Goal: Use online tool/utility: Utilize a website feature to perform a specific function

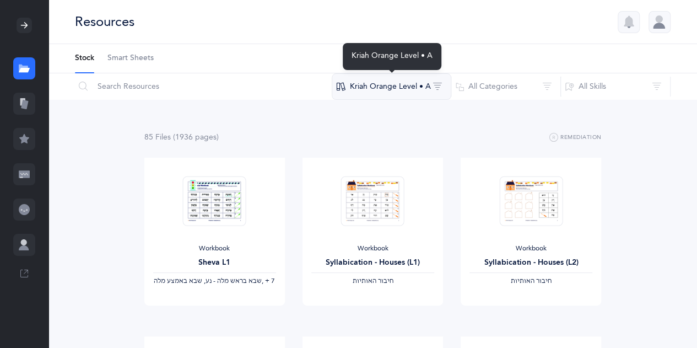
click at [426, 88] on button "Kriah Orange Level • A" at bounding box center [392, 86] width 120 height 26
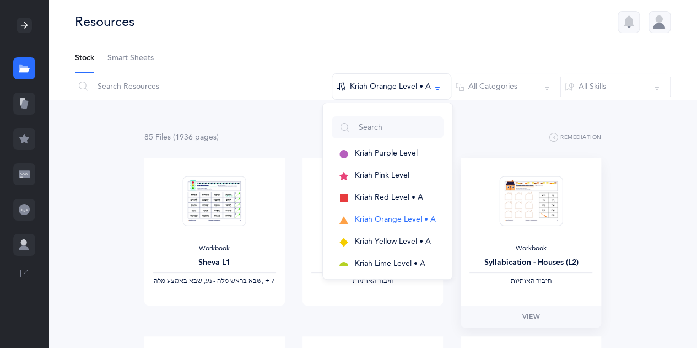
click at [530, 210] on img at bounding box center [530, 201] width 63 height 50
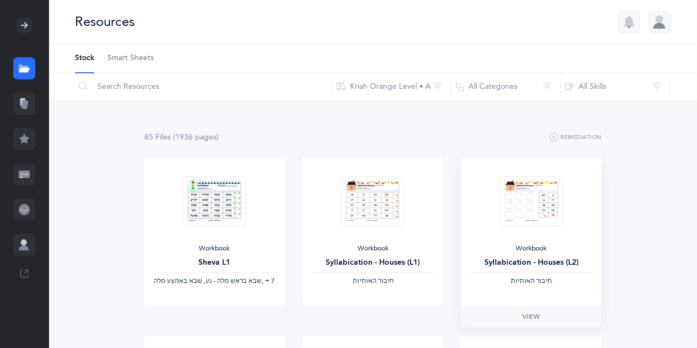
click at [530, 210] on img at bounding box center [530, 201] width 63 height 50
click at [534, 316] on span "View" at bounding box center [531, 316] width 18 height 10
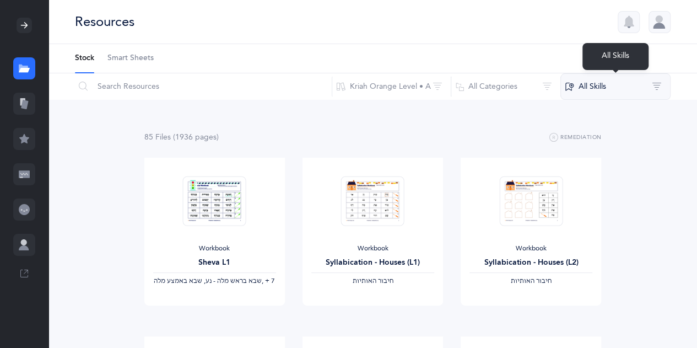
click at [596, 86] on button "All Skills" at bounding box center [615, 86] width 110 height 26
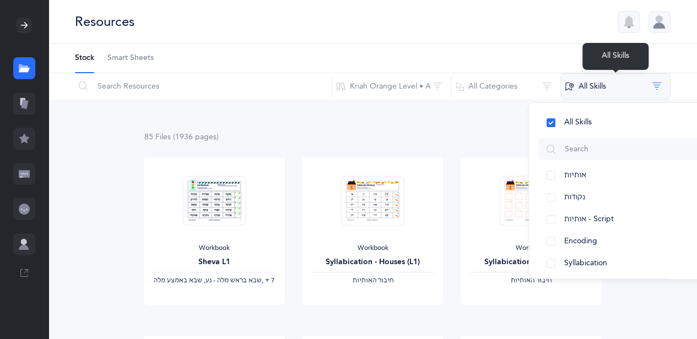
click at [596, 86] on button "All Skills" at bounding box center [615, 86] width 110 height 26
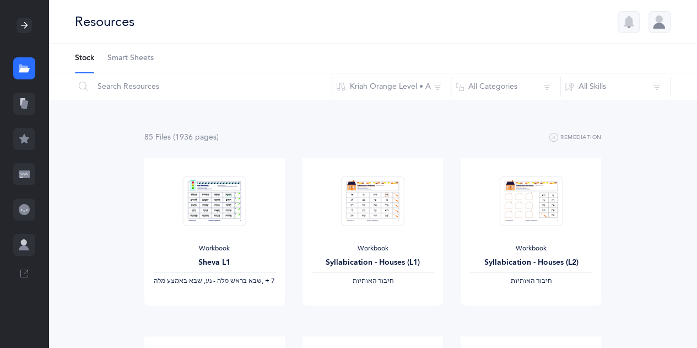
click at [29, 103] on icon at bounding box center [24, 103] width 11 height 11
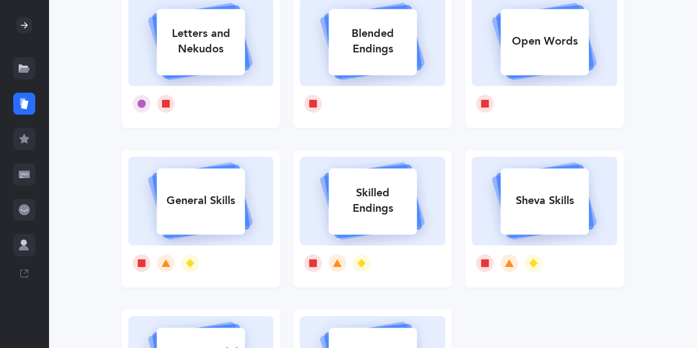
scroll to position [132, 0]
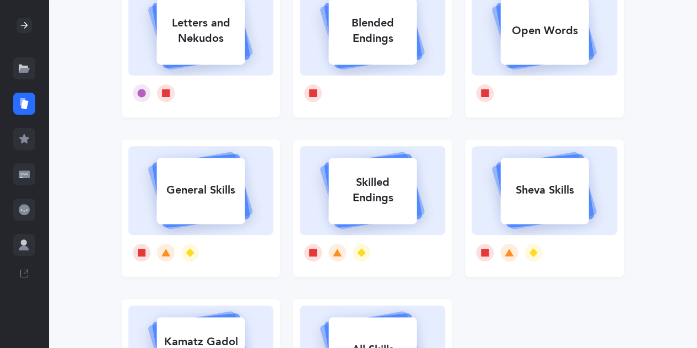
click at [195, 203] on div "General Skills" at bounding box center [200, 190] width 88 height 29
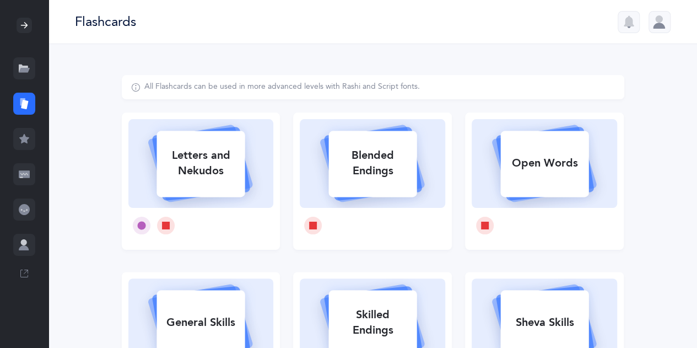
select select "single"
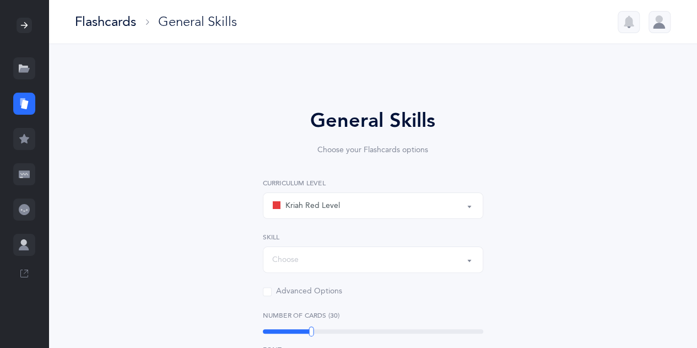
select select "Silent Letters"
select select
click at [456, 210] on div "Kriah Red Level" at bounding box center [373, 205] width 202 height 19
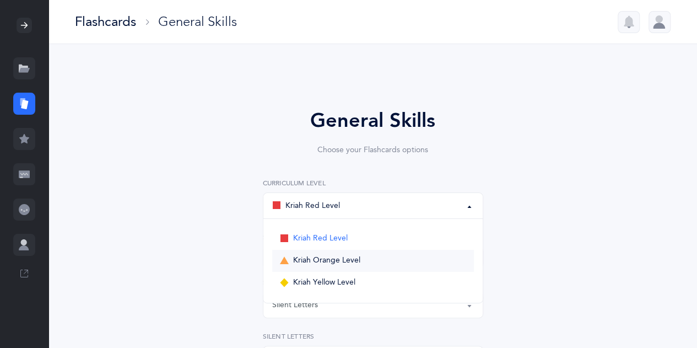
click at [431, 253] on link "Kriah Orange Level" at bounding box center [373, 261] width 202 height 22
select select "4"
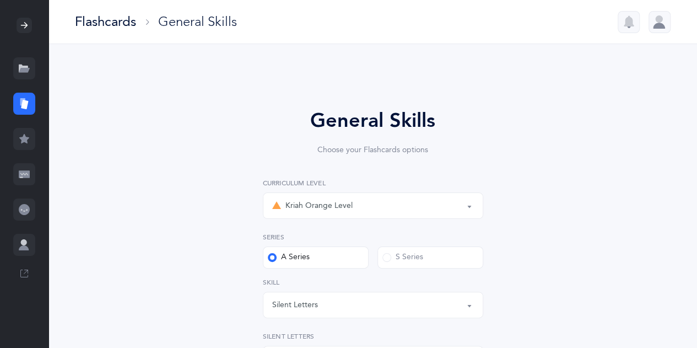
click at [469, 309] on button "Silent Letters" at bounding box center [373, 304] width 220 height 26
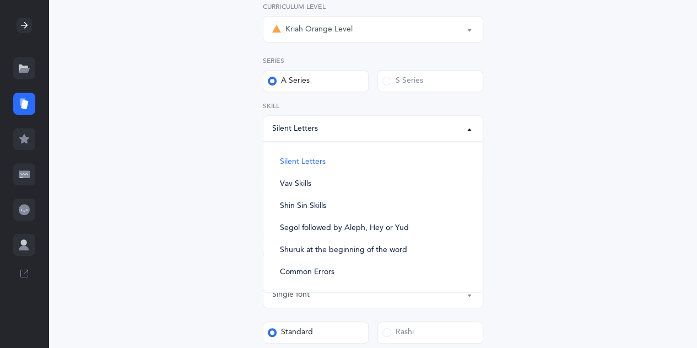
scroll to position [198, 0]
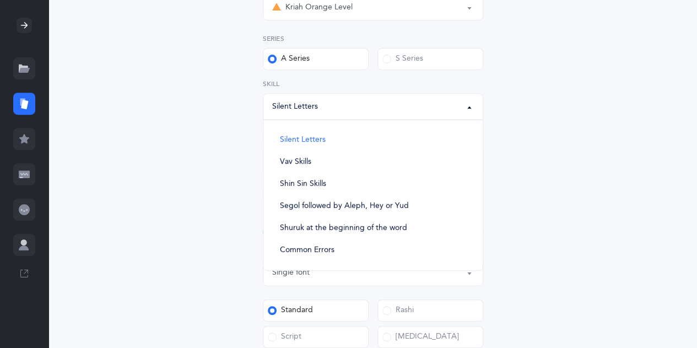
click at [629, 284] on div "General Skills Choose your Flashcards options Kriah Red Level Kriah Orange Leve…" at bounding box center [372, 235] width 573 height 717
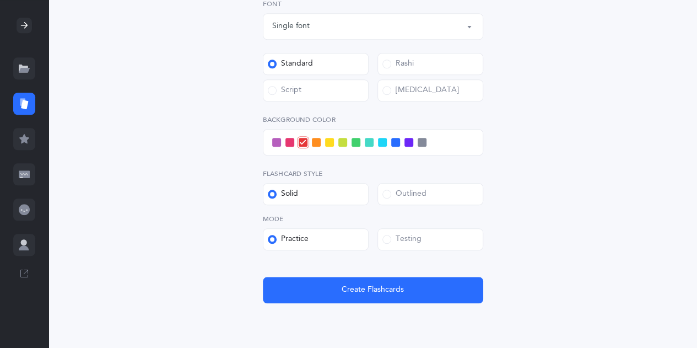
scroll to position [463, 0]
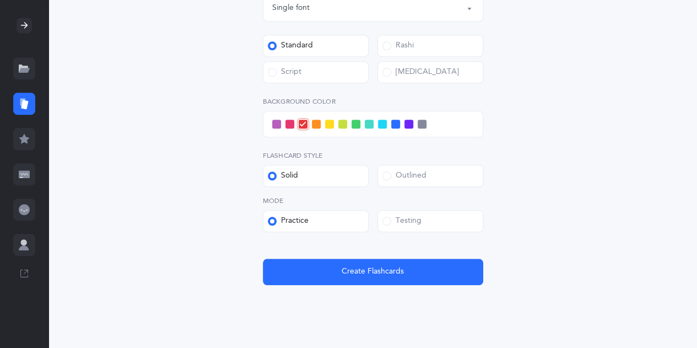
click at [297, 82] on label "Script" at bounding box center [316, 72] width 106 height 22
click at [0, 0] on input "Script" at bounding box center [0, 0] width 0 height 0
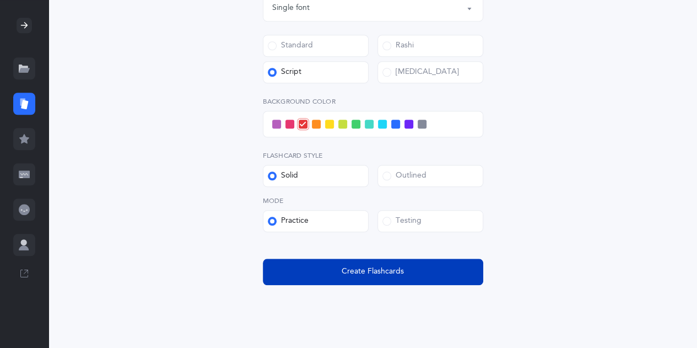
click at [349, 274] on span "Create Flashcards" at bounding box center [373, 272] width 62 height 12
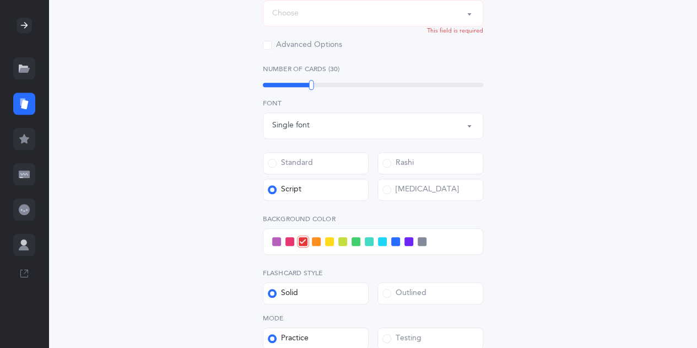
click at [458, 12] on div "Choose" at bounding box center [373, 13] width 202 height 19
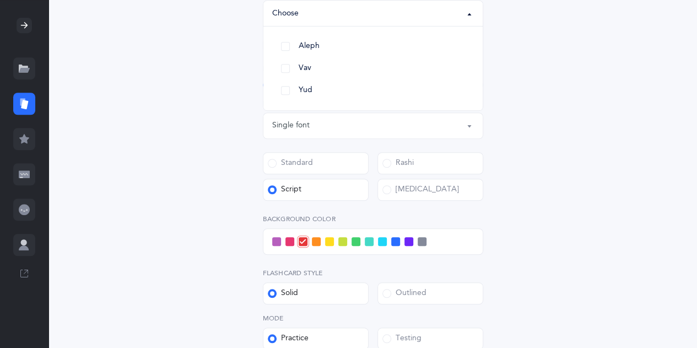
click at [446, 32] on ul "Aleph Vav Yud" at bounding box center [372, 68] width 219 height 84
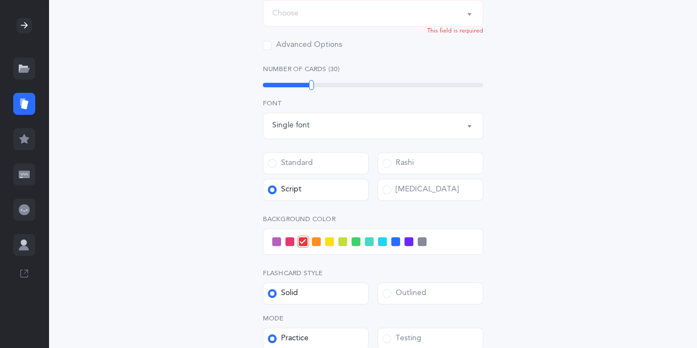
click at [697, 343] on html "[PERSON_NAME] Resources Resources Flashcards Flashcards Features Features Class…" at bounding box center [348, 73] width 697 height 836
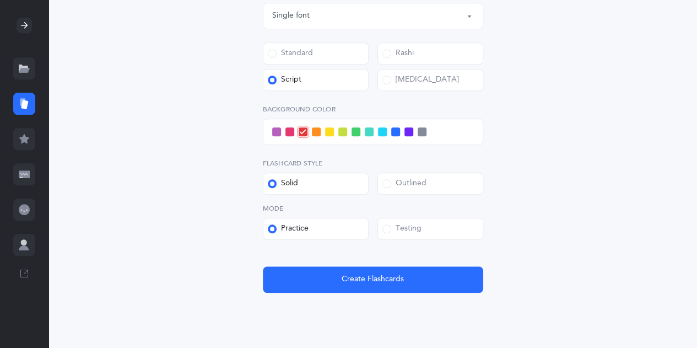
scroll to position [456, 0]
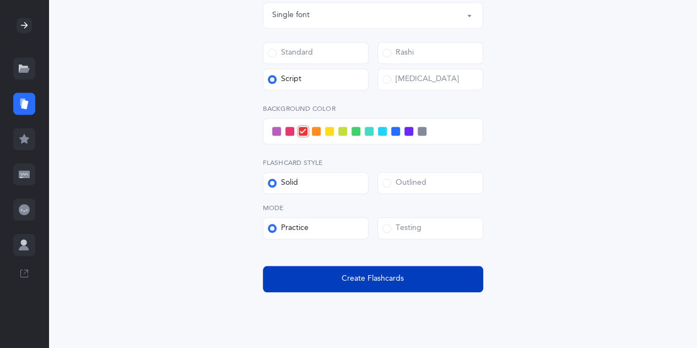
click at [446, 276] on button "Create Flashcards" at bounding box center [373, 279] width 220 height 26
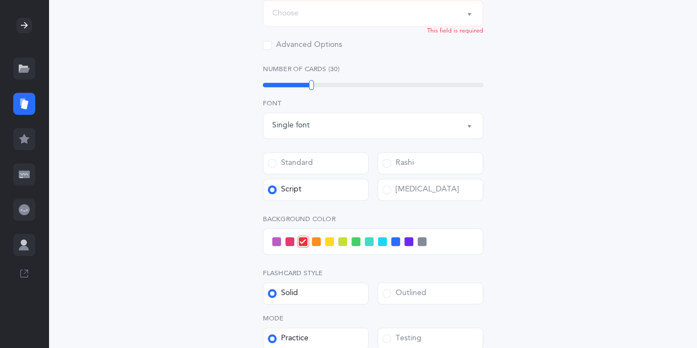
click at [478, 14] on button "Choose" at bounding box center [373, 13] width 220 height 26
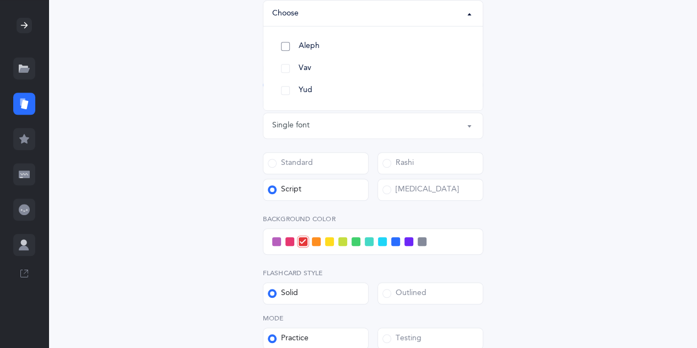
click at [410, 48] on link "Aleph" at bounding box center [373, 46] width 202 height 22
select select "82"
click at [545, 80] on div "General Skills Choose your Flashcards options Kriah Red Level Kriah Orange Leve…" at bounding box center [373, 88] width 502 height 717
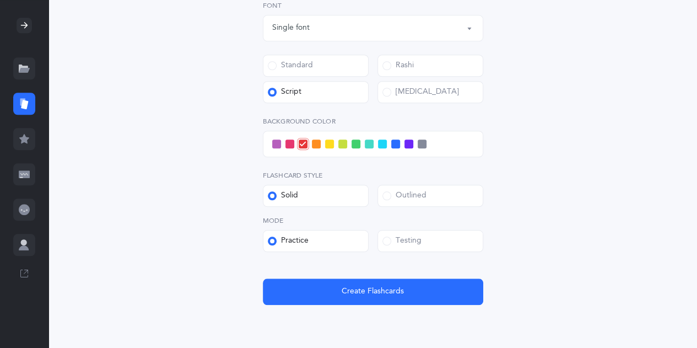
scroll to position [456, 0]
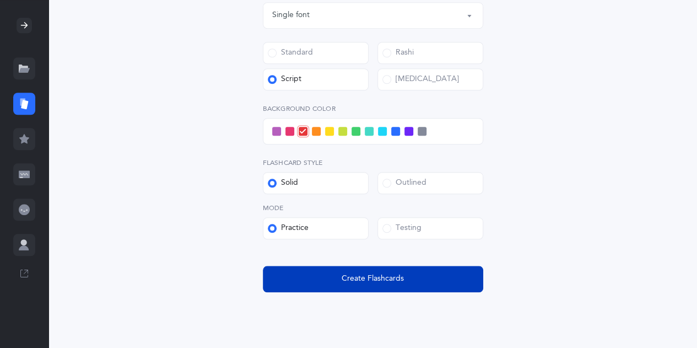
click at [462, 278] on button "Create Flashcards" at bounding box center [373, 279] width 220 height 26
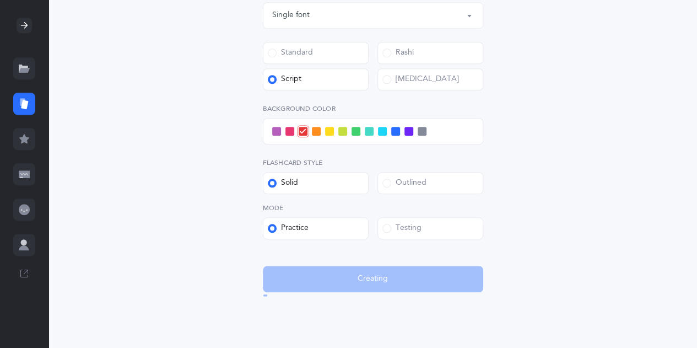
scroll to position [0, 0]
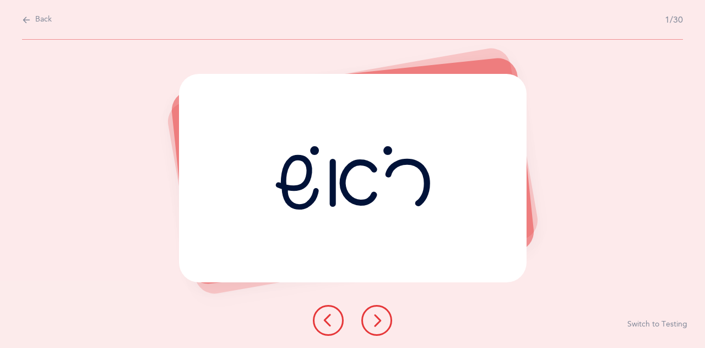
click at [372, 321] on icon at bounding box center [376, 319] width 13 height 13
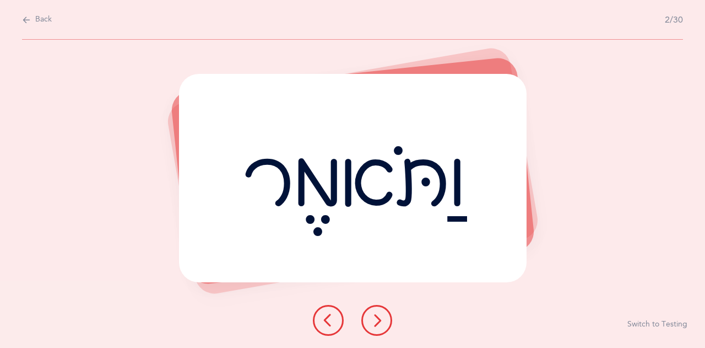
click at [372, 321] on icon at bounding box center [376, 319] width 13 height 13
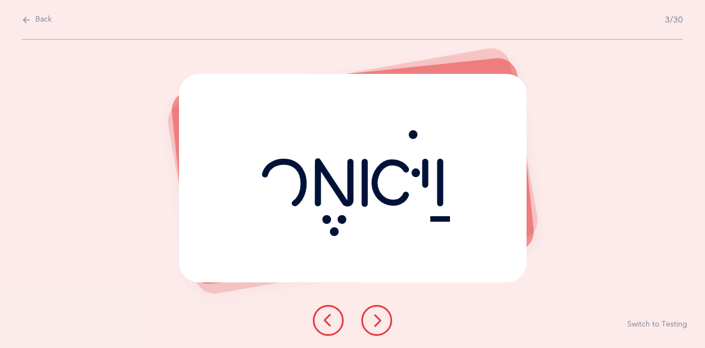
click at [372, 321] on icon at bounding box center [376, 319] width 13 height 13
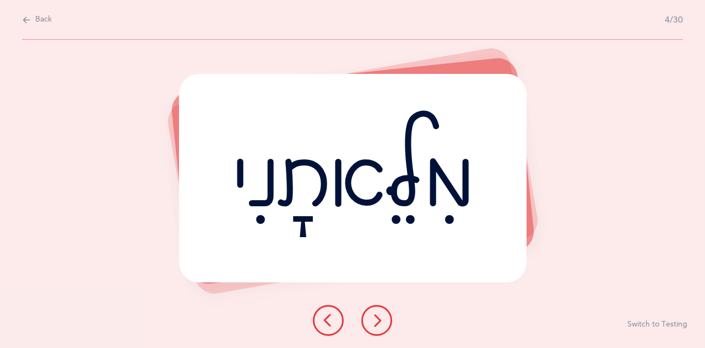
click at [372, 321] on icon at bounding box center [376, 319] width 13 height 13
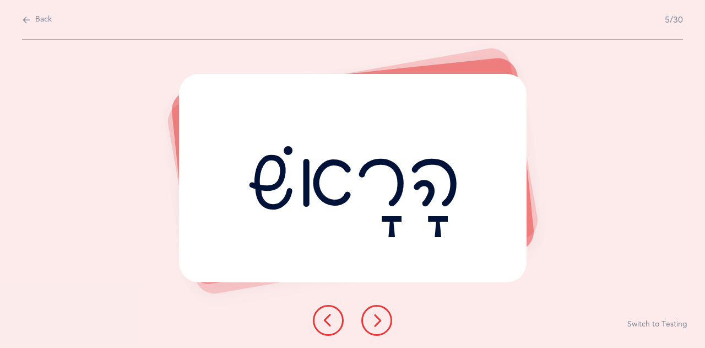
click at [372, 321] on icon at bounding box center [376, 319] width 13 height 13
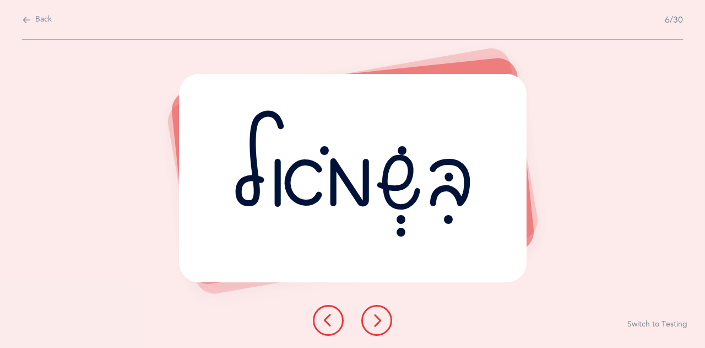
click at [372, 321] on icon at bounding box center [376, 319] width 13 height 13
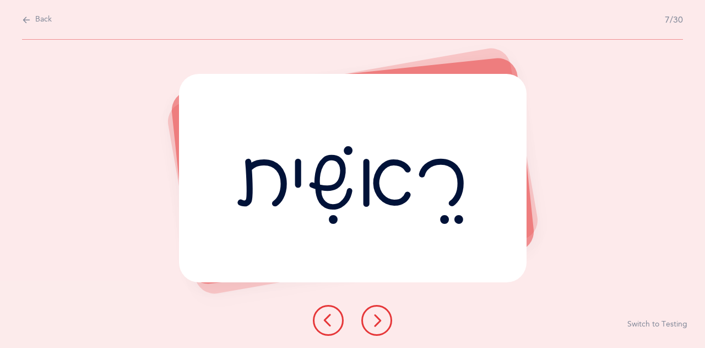
click at [372, 321] on icon at bounding box center [376, 319] width 13 height 13
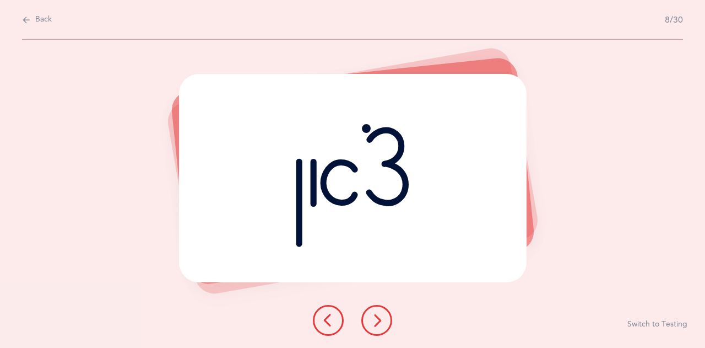
click at [372, 321] on icon at bounding box center [376, 319] width 13 height 13
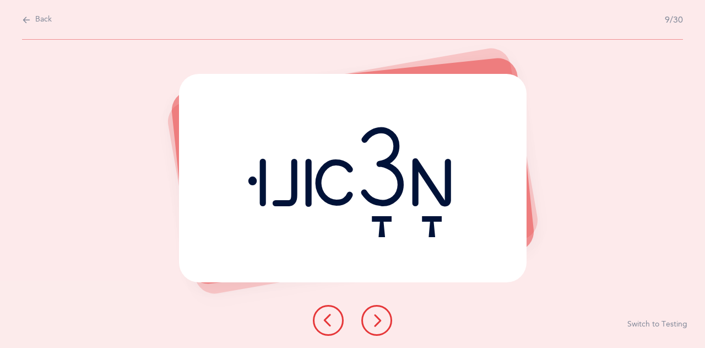
click at [372, 321] on icon at bounding box center [376, 319] width 13 height 13
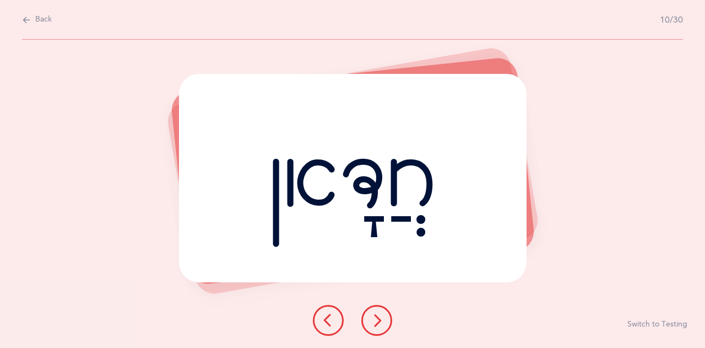
click at [372, 321] on icon at bounding box center [376, 319] width 13 height 13
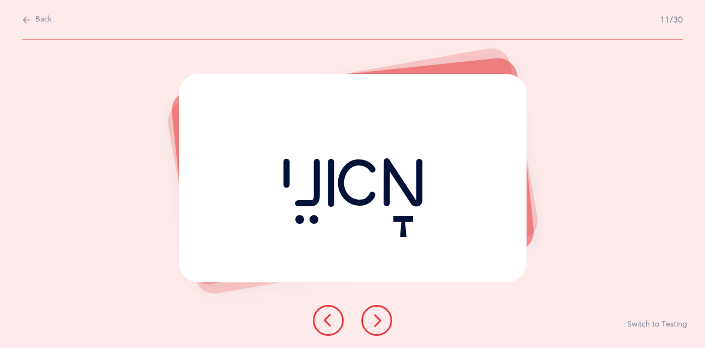
click at [372, 321] on icon at bounding box center [376, 319] width 13 height 13
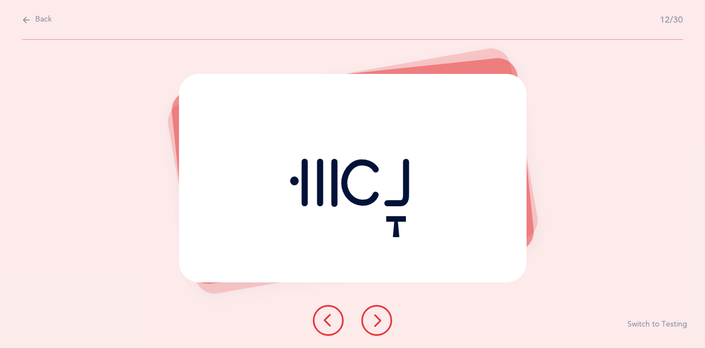
click at [372, 321] on icon at bounding box center [376, 319] width 13 height 13
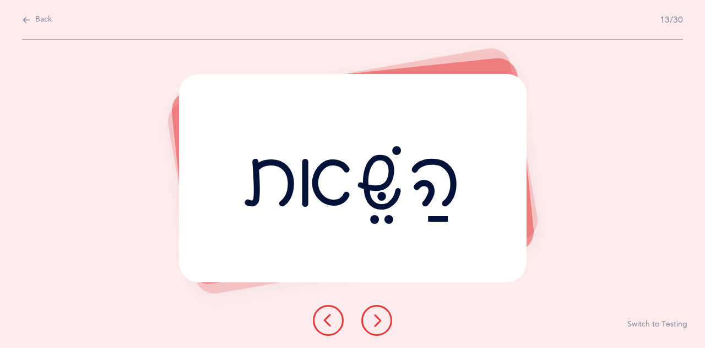
click at [372, 321] on icon at bounding box center [376, 319] width 13 height 13
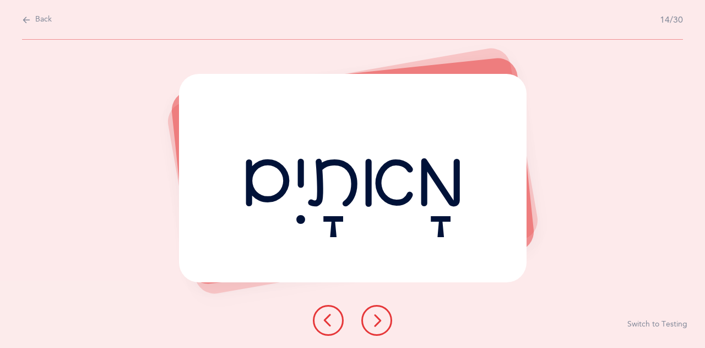
click at [372, 321] on icon at bounding box center [376, 319] width 13 height 13
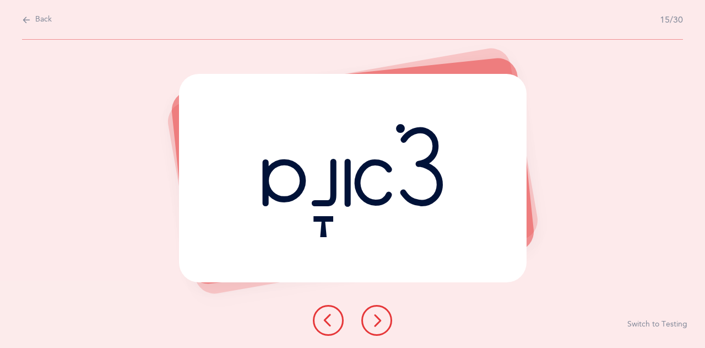
click at [372, 321] on icon at bounding box center [376, 319] width 13 height 13
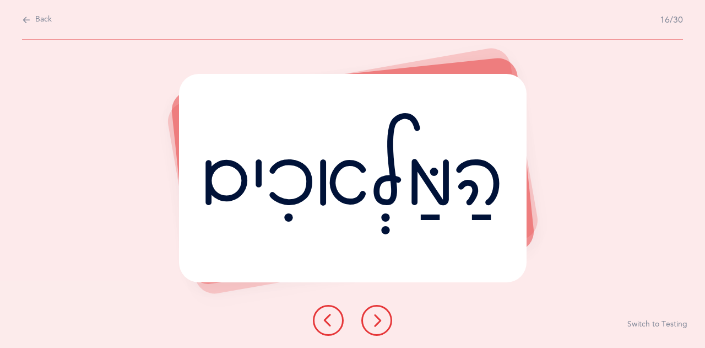
click at [372, 321] on icon at bounding box center [376, 319] width 13 height 13
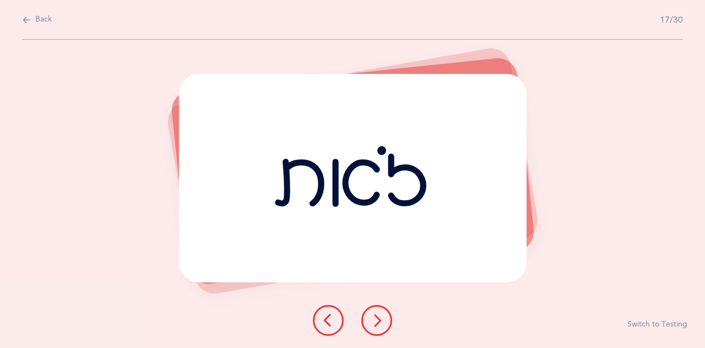
click at [372, 321] on icon at bounding box center [376, 319] width 13 height 13
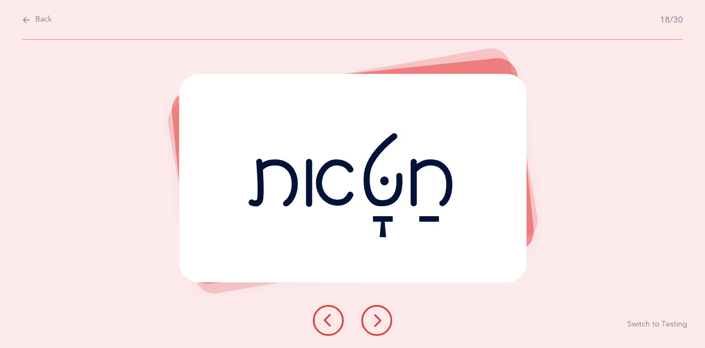
click at [372, 321] on icon at bounding box center [376, 319] width 13 height 13
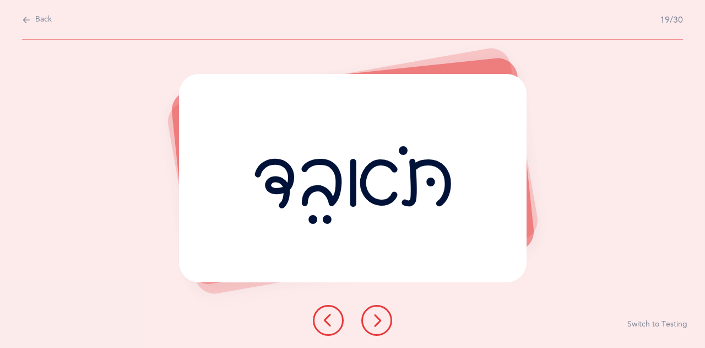
click at [372, 321] on icon at bounding box center [376, 319] width 13 height 13
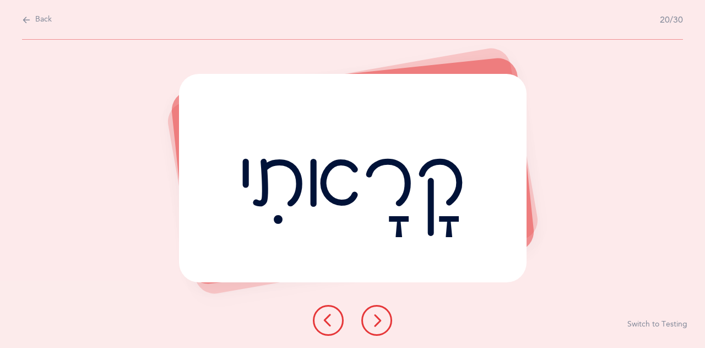
click at [372, 321] on icon at bounding box center [376, 319] width 13 height 13
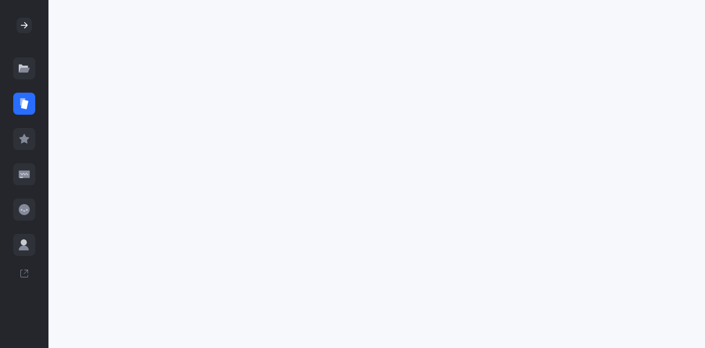
click at [21, 106] on icon at bounding box center [24, 103] width 11 height 11
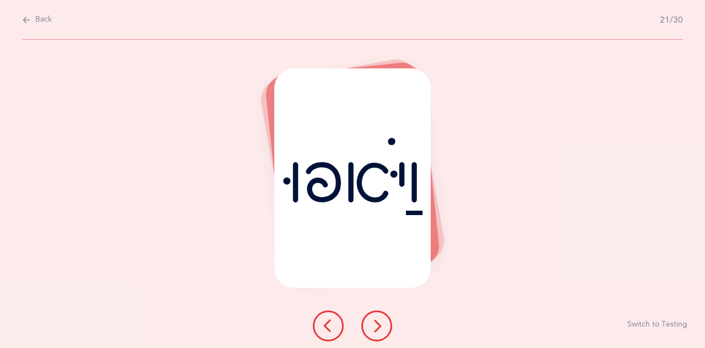
click at [38, 18] on span "Back" at bounding box center [43, 19] width 17 height 11
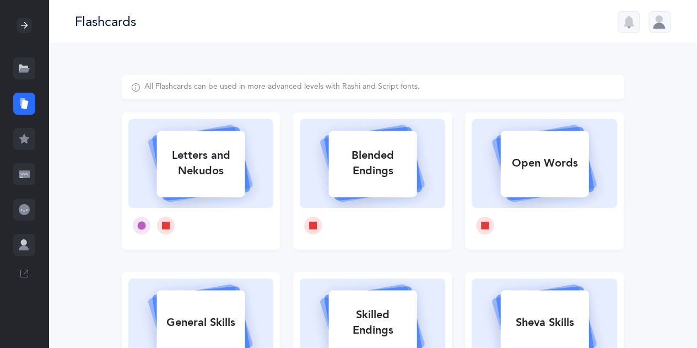
click at [30, 137] on div at bounding box center [24, 139] width 22 height 22
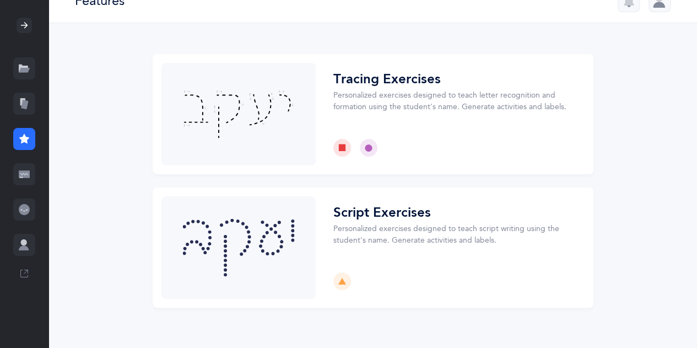
scroll to position [22, 0]
